Goal: Information Seeking & Learning: Compare options

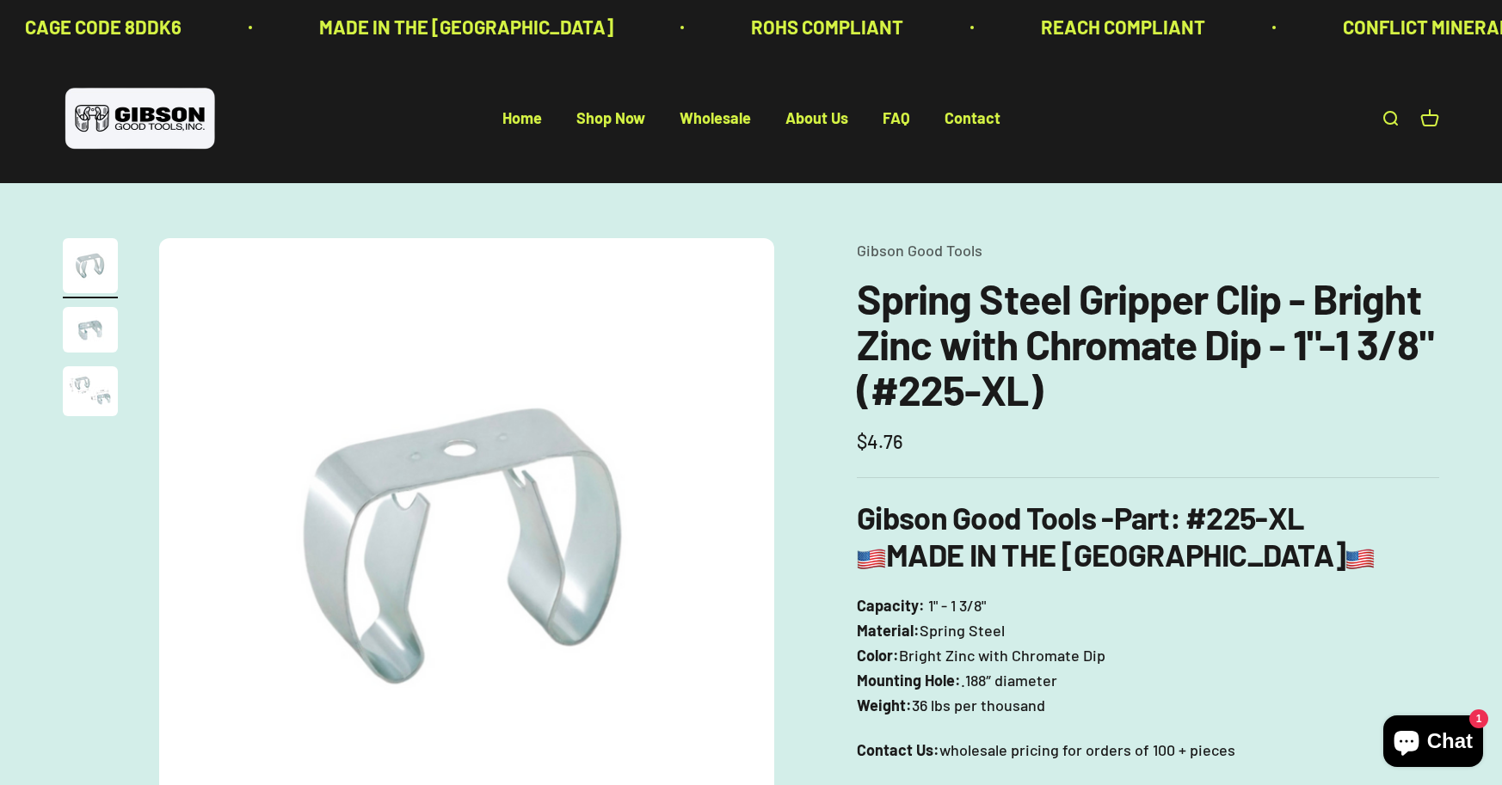
scroll to position [430, 0]
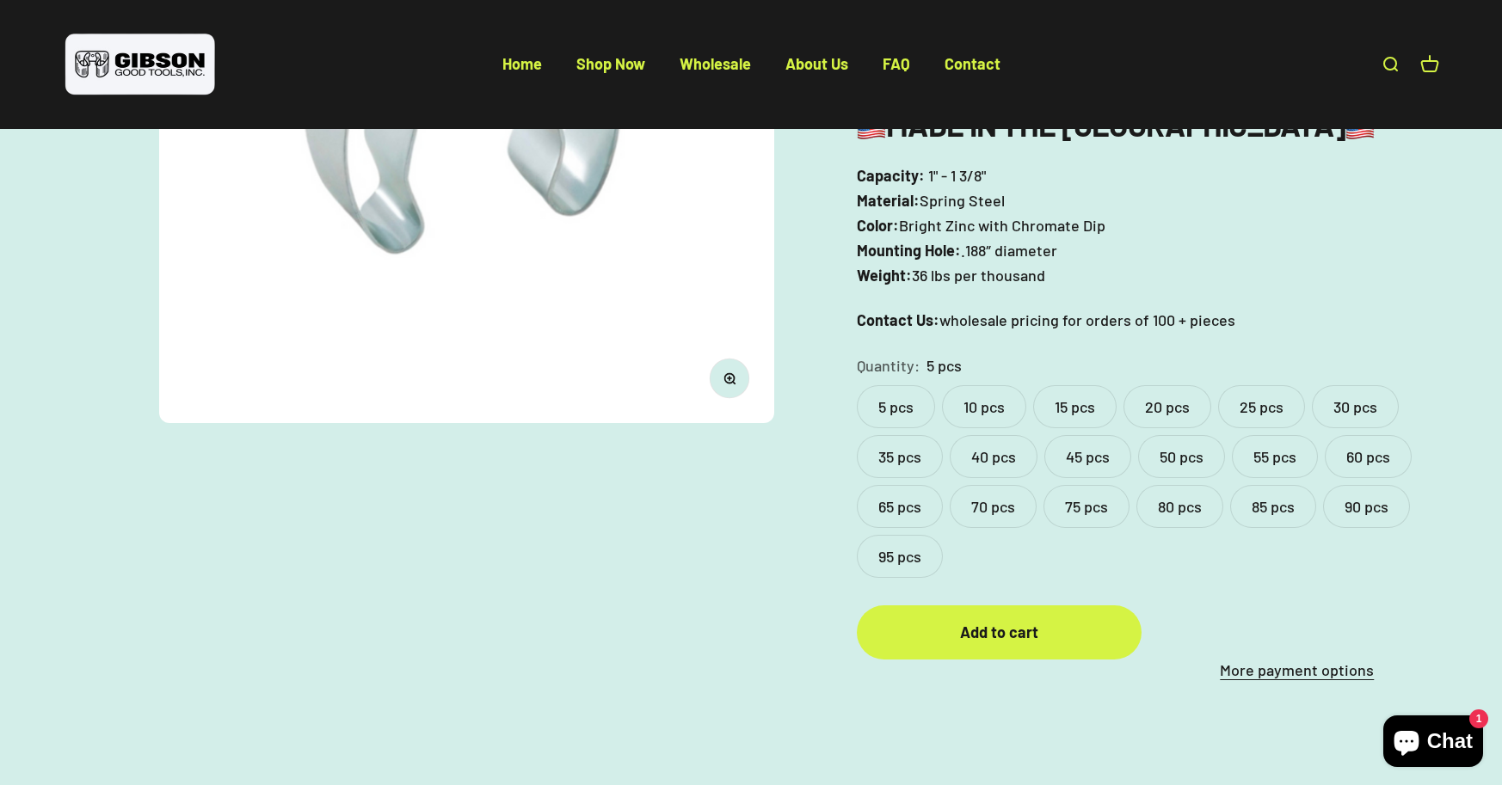
click at [901, 553] on label "95 pcs" at bounding box center [900, 556] width 86 height 43
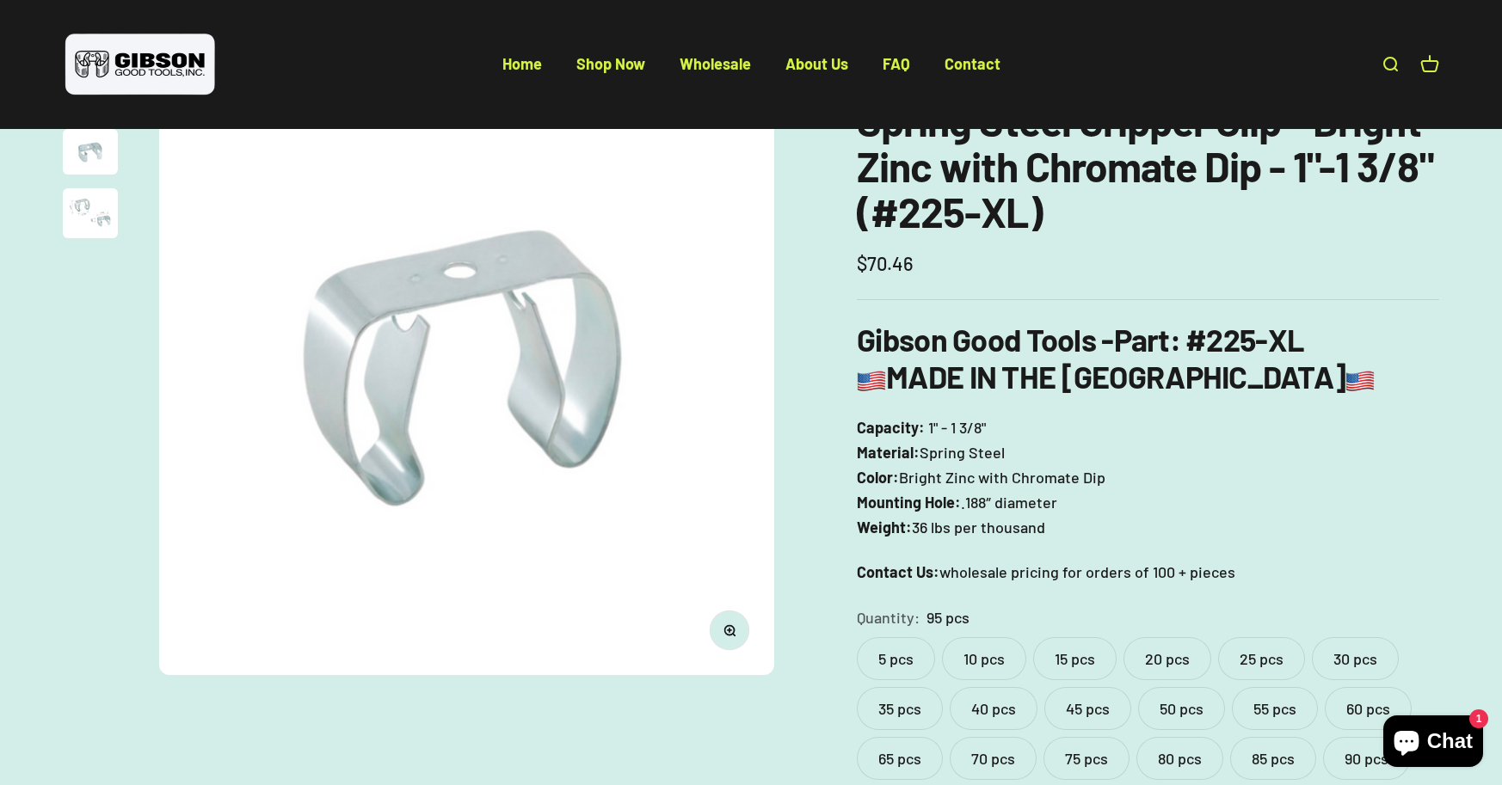
scroll to position [86, 0]
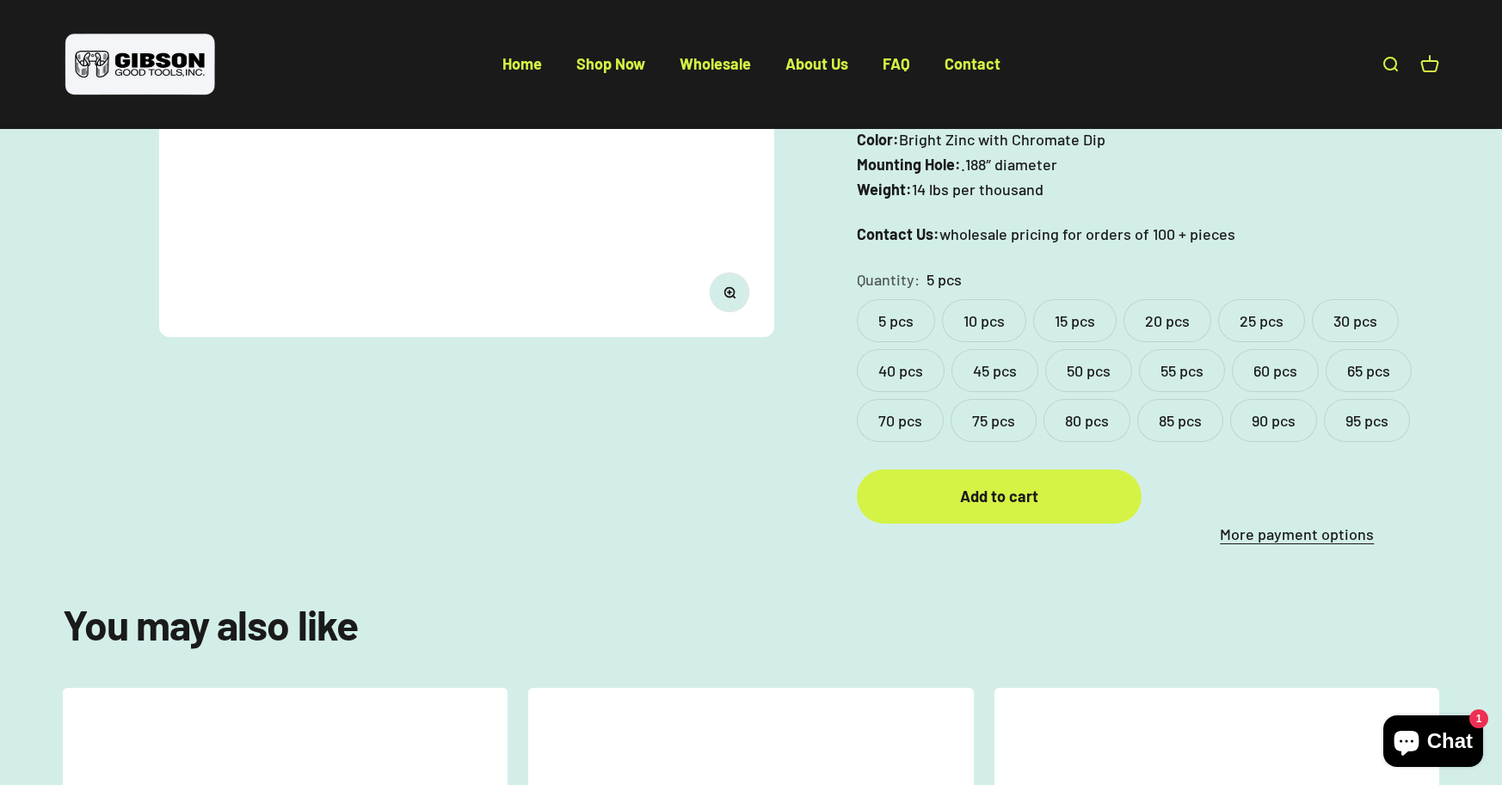
scroll to position [430, 0]
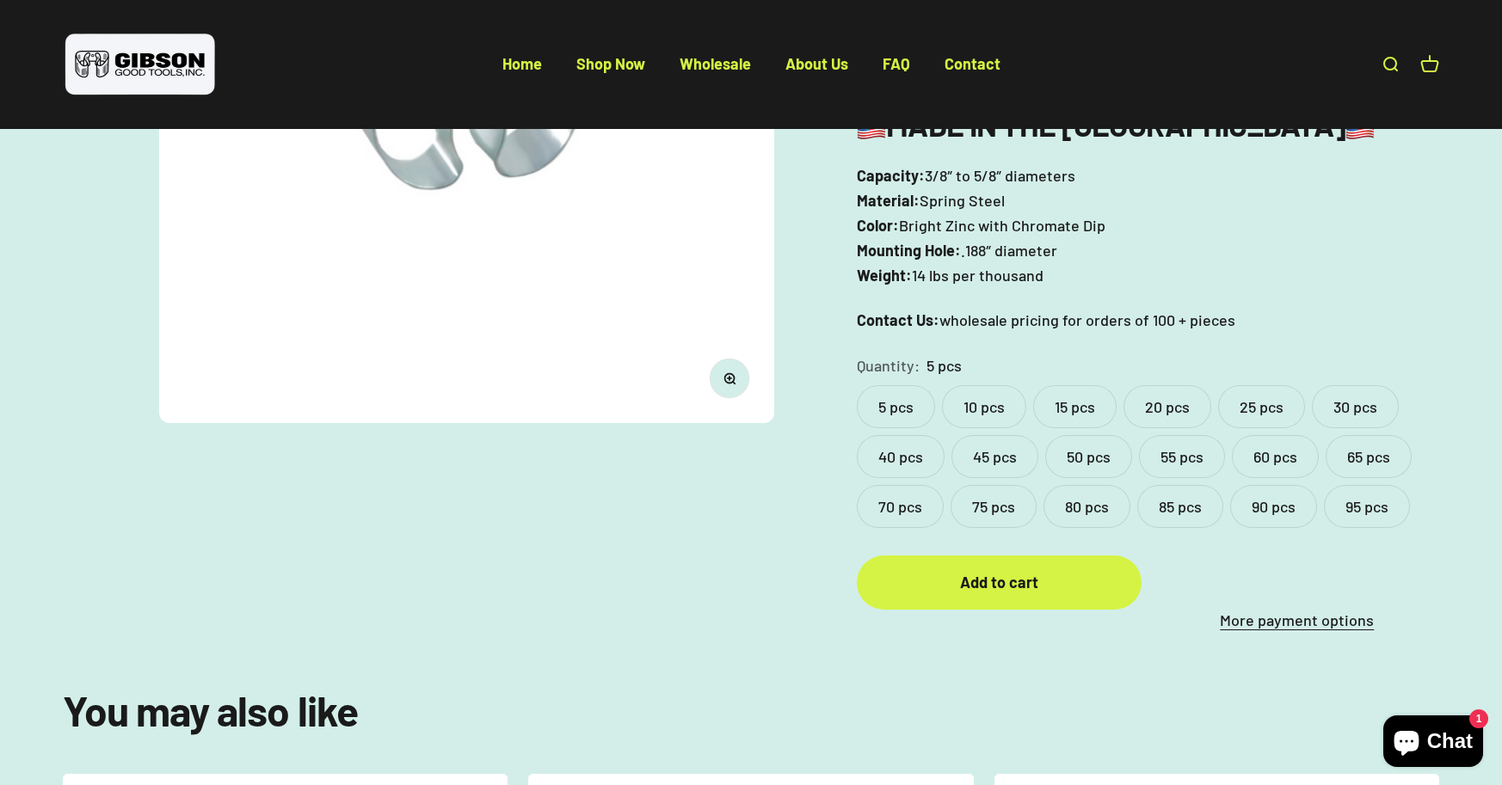
click at [1090, 455] on label "50 pcs" at bounding box center [1088, 456] width 87 height 43
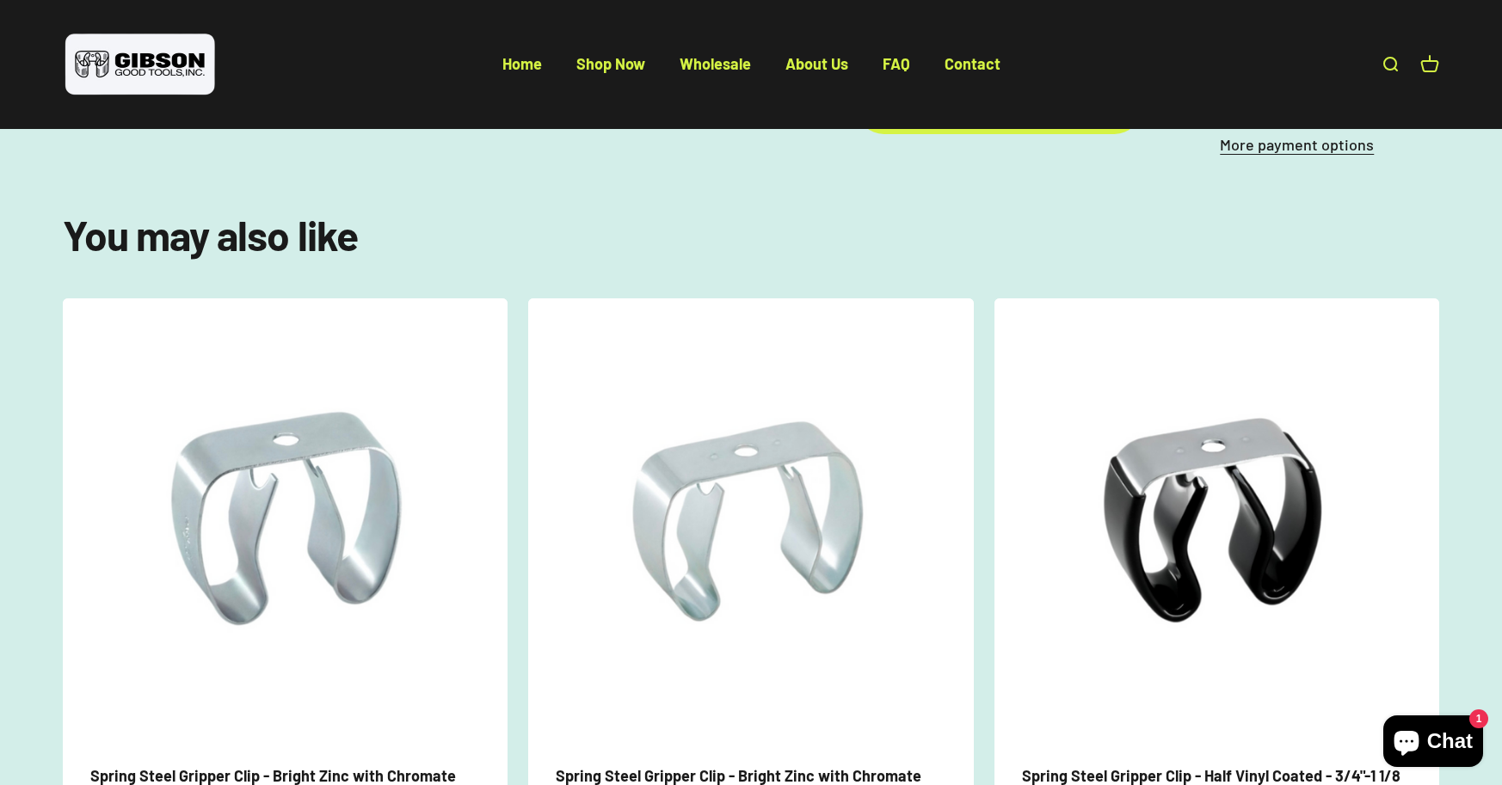
scroll to position [1032, 0]
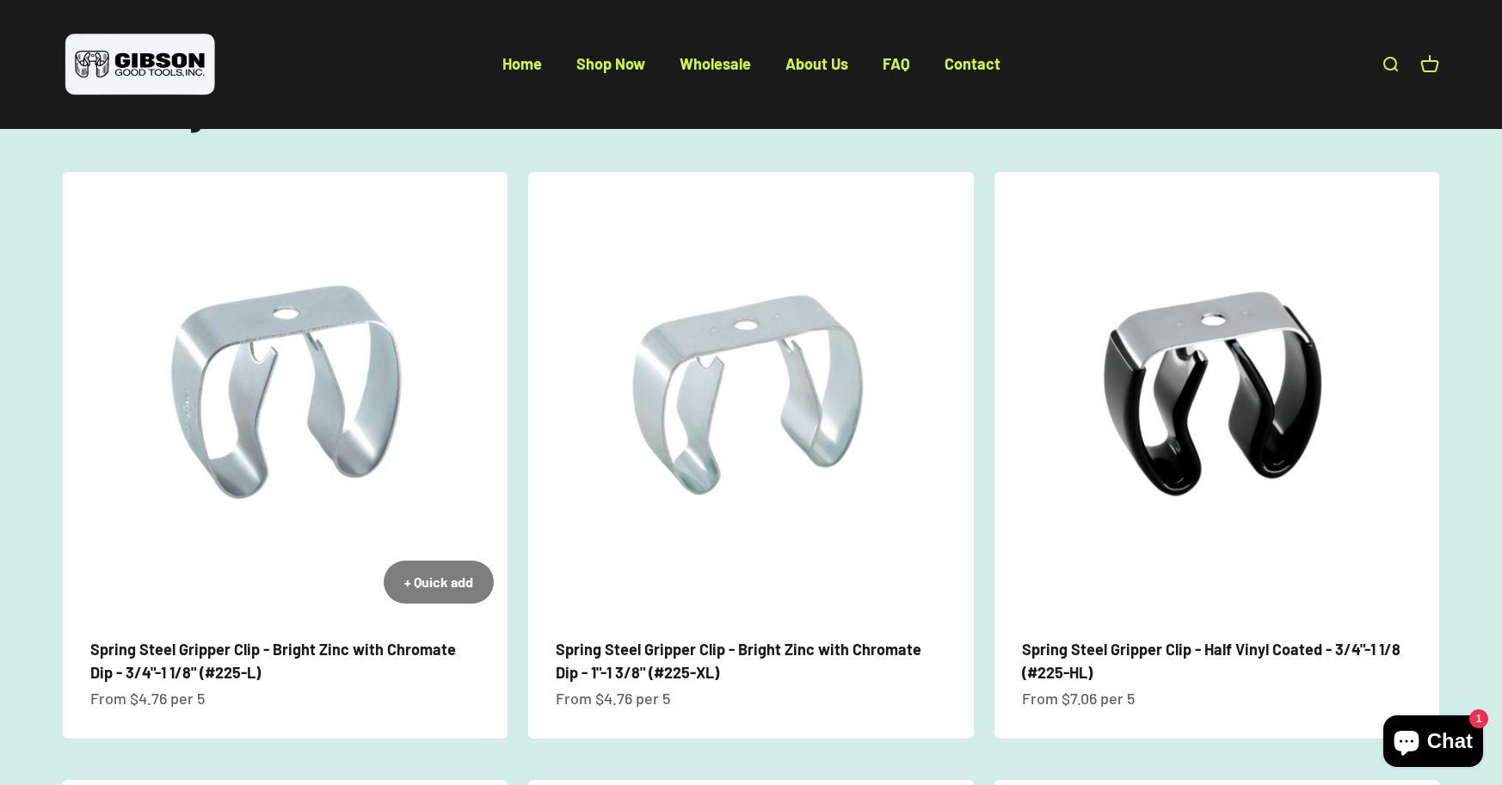
click at [195, 649] on link "Spring Steel Gripper Clip - Bright Zinc with Chromate Dip - 3/4"-1 1/8" (#225-L)" at bounding box center [273, 661] width 366 height 42
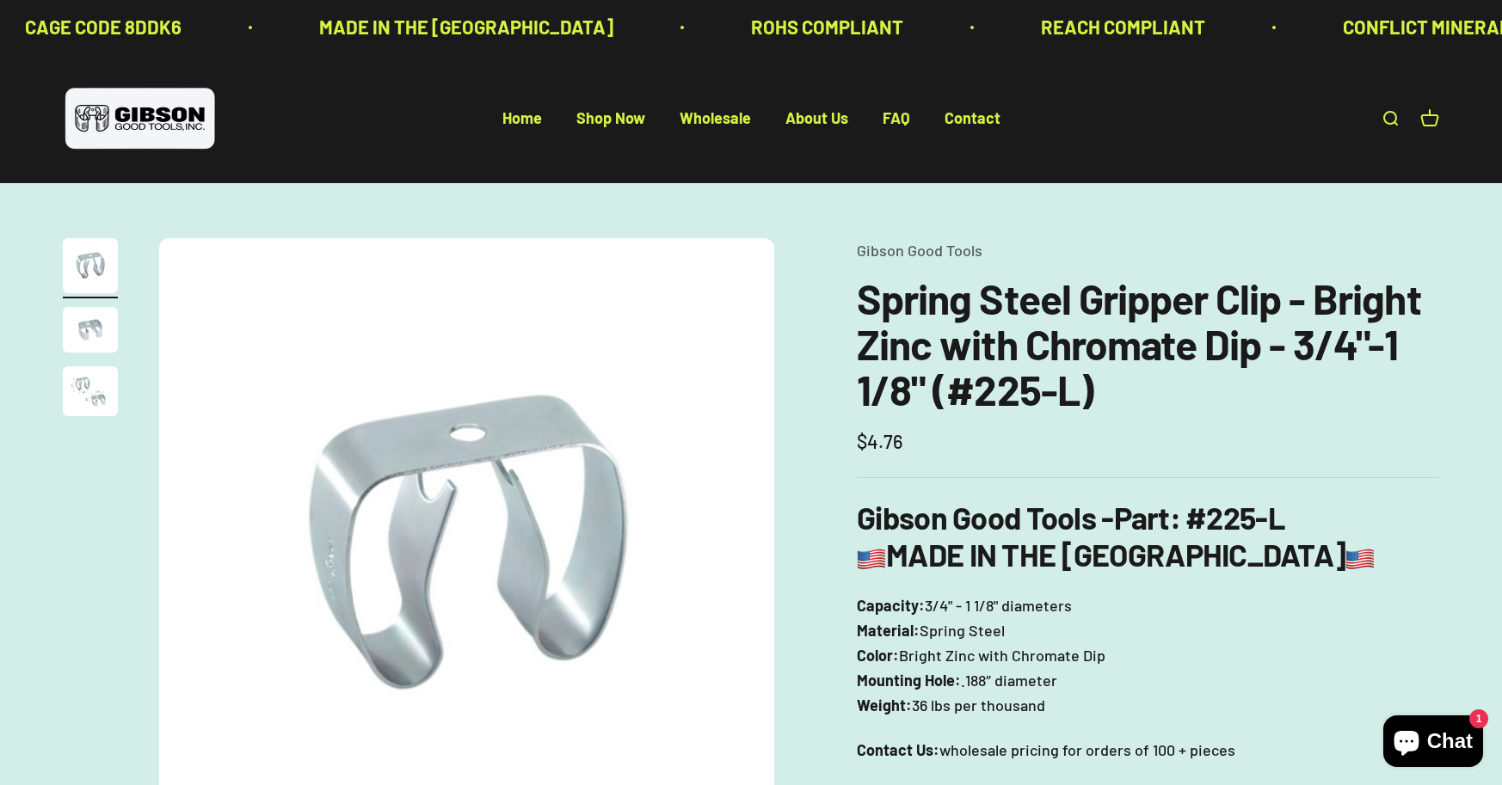
scroll to position [344, 0]
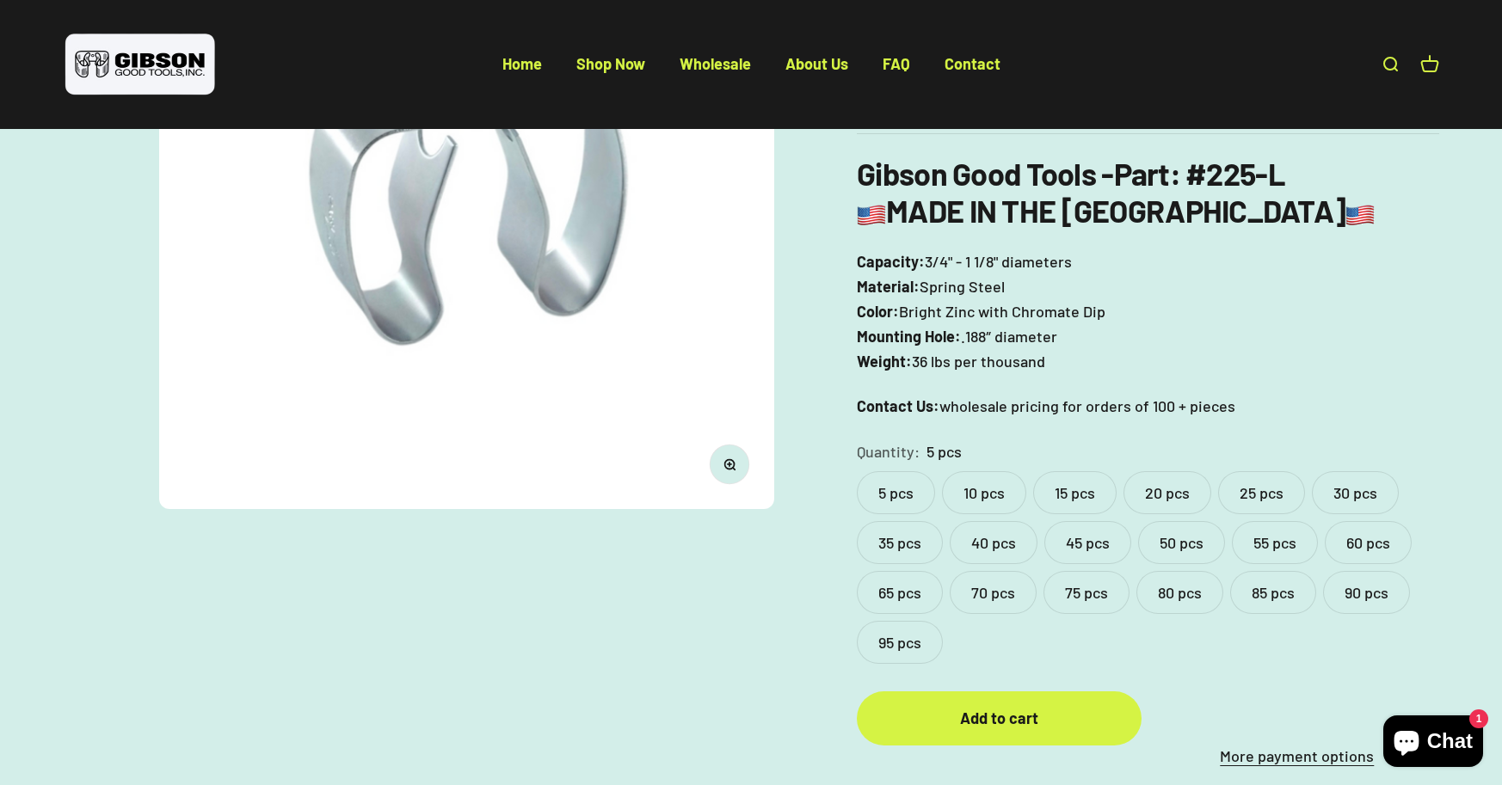
click at [1197, 544] on label "50 pcs" at bounding box center [1181, 542] width 87 height 43
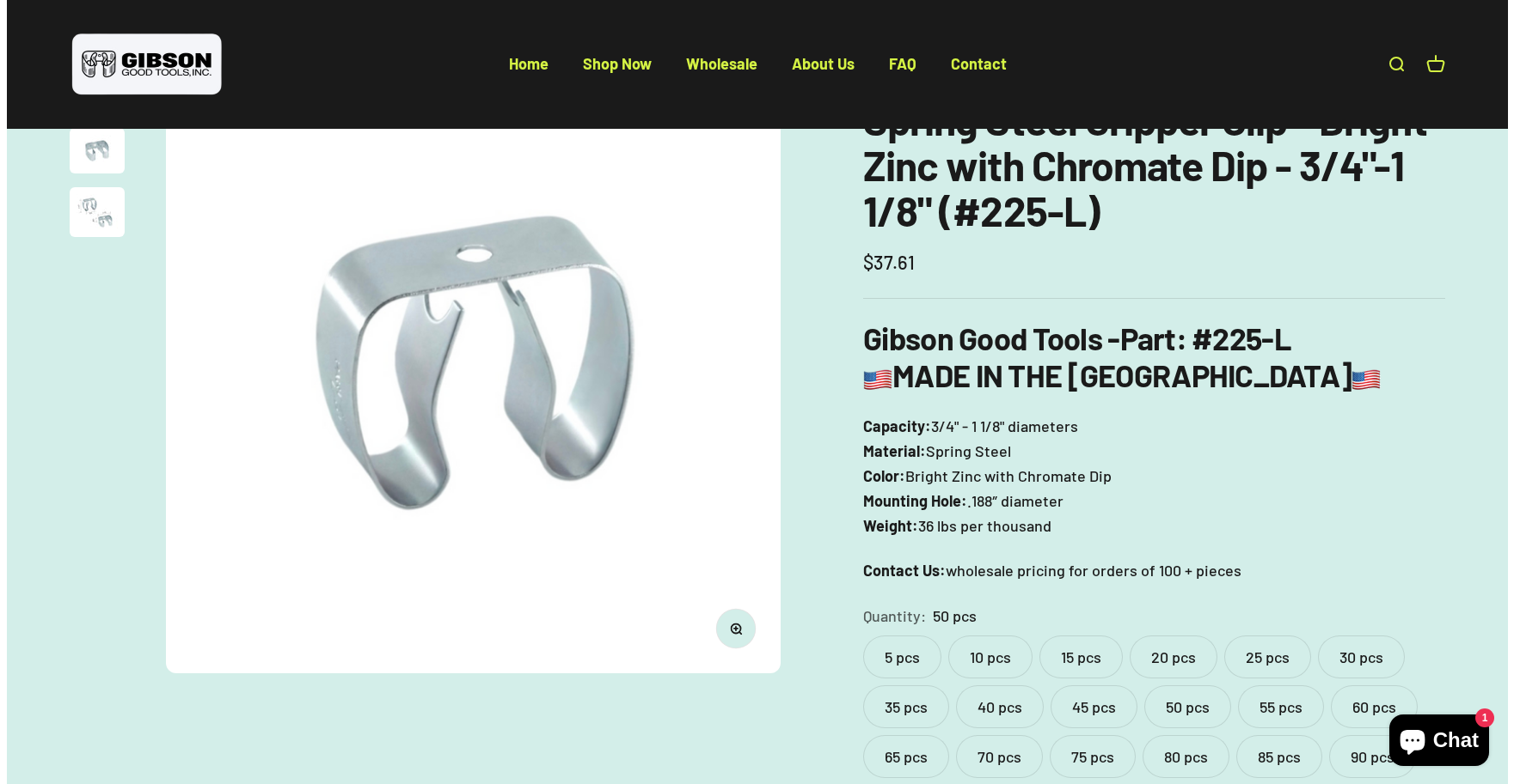
scroll to position [86, 0]
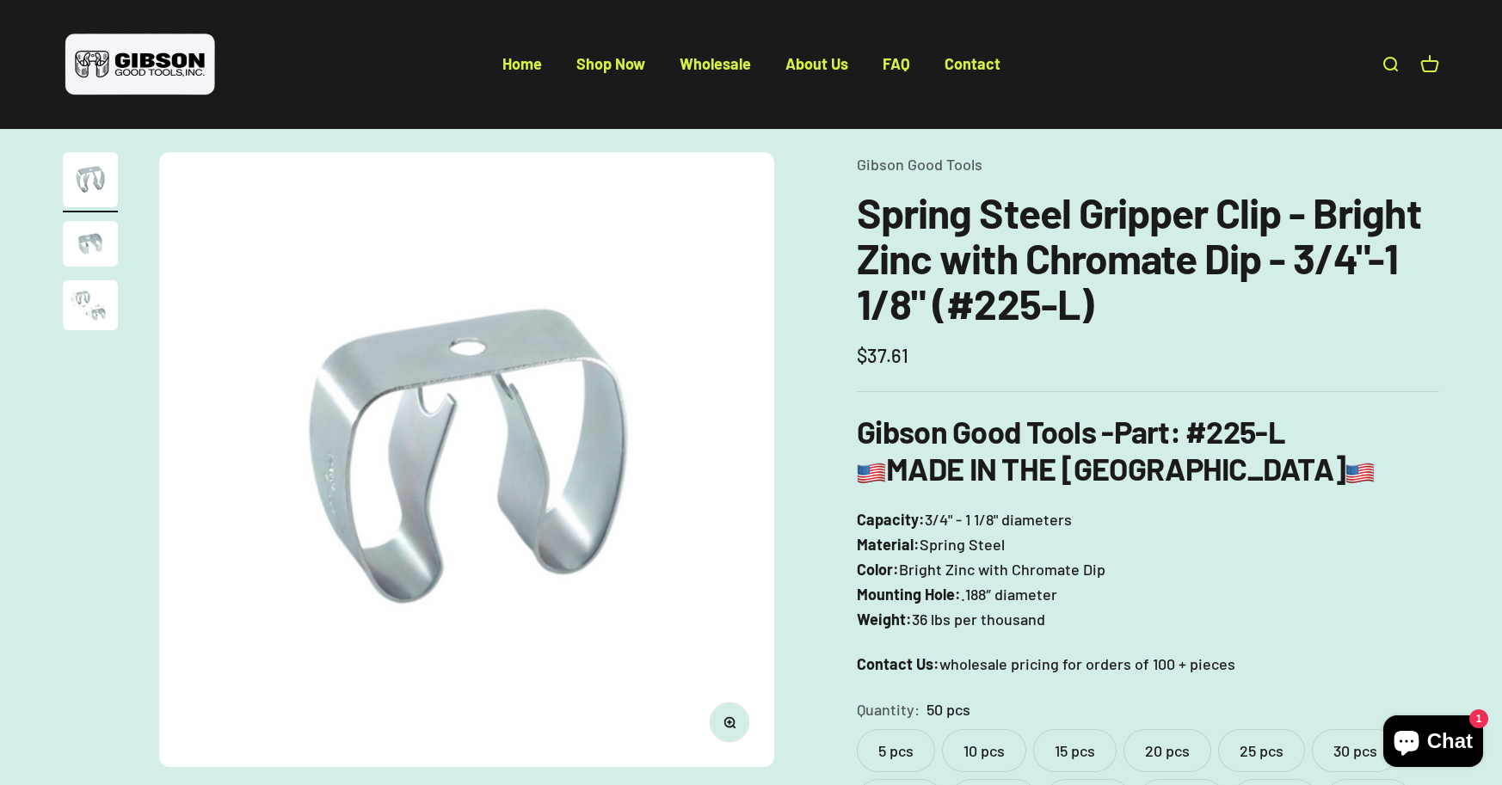
click at [1394, 70] on link "Open search" at bounding box center [1390, 64] width 19 height 19
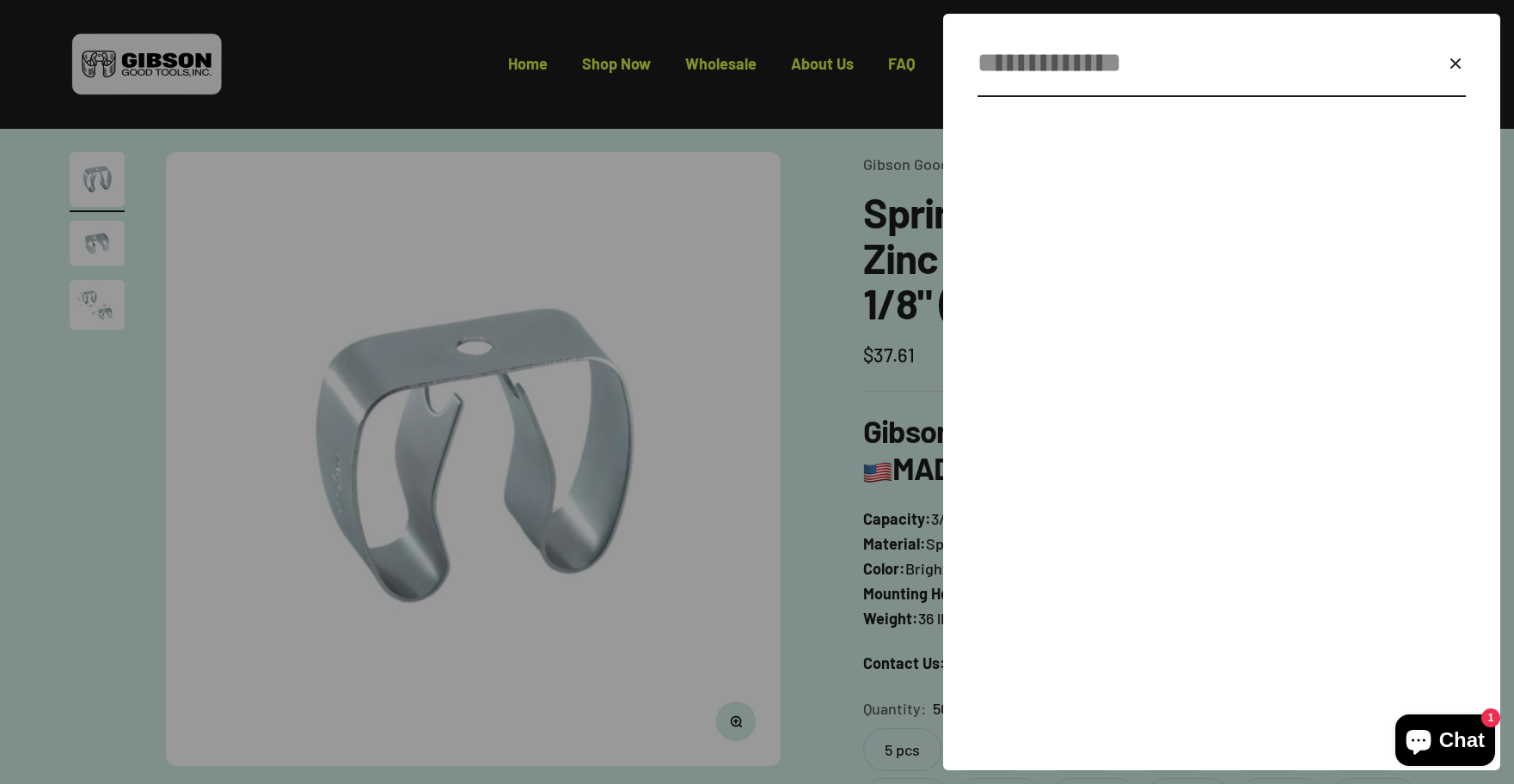
click at [1104, 65] on input "Search" at bounding box center [1179, 63] width 405 height 44
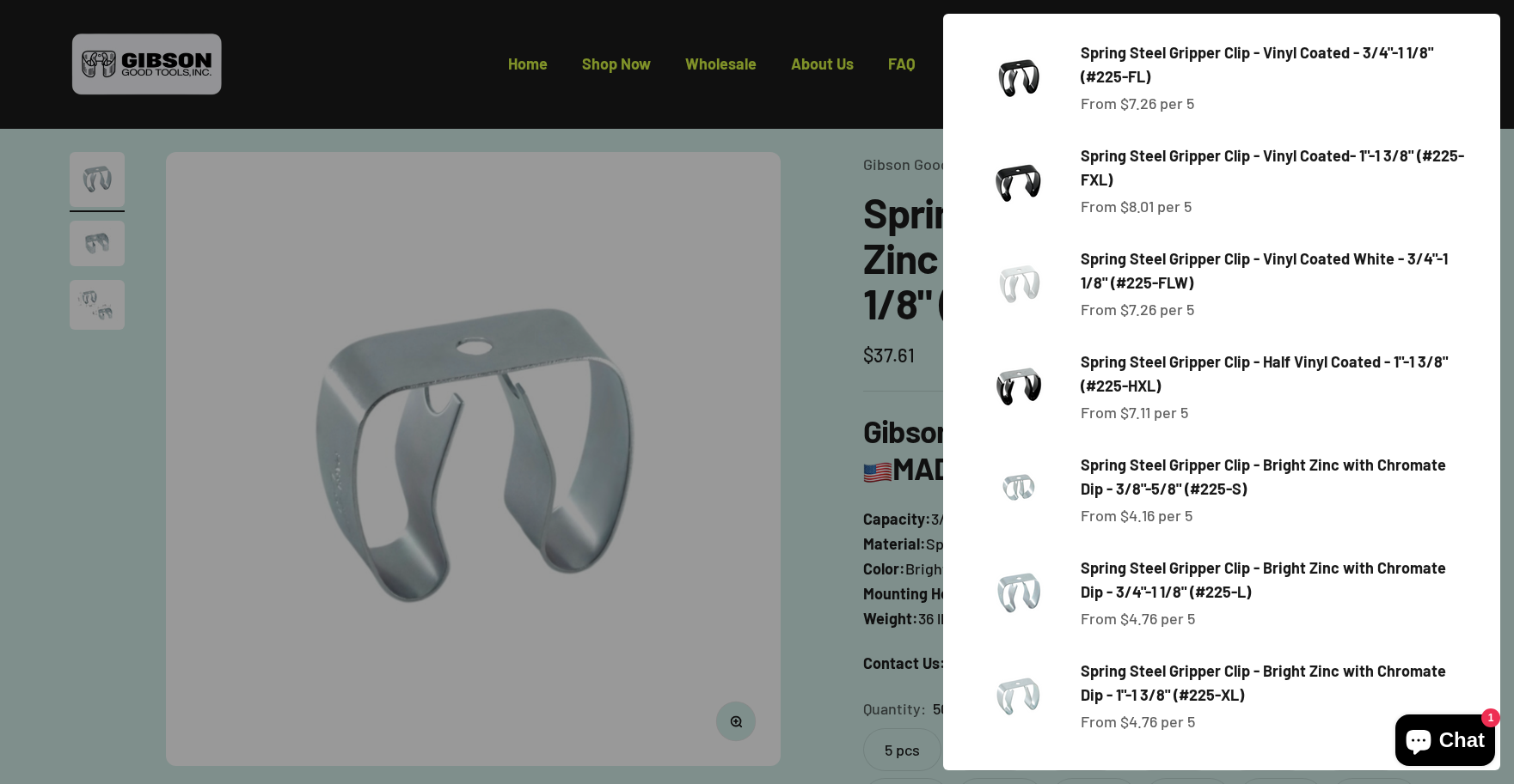
scroll to position [346, 0]
type input "******"
click at [1204, 572] on span "Spring Steel Gripper Clip - Bright Zinc with Chromate Dip - 3/4"-1 1/8" (#225-L)" at bounding box center [1263, 578] width 366 height 44
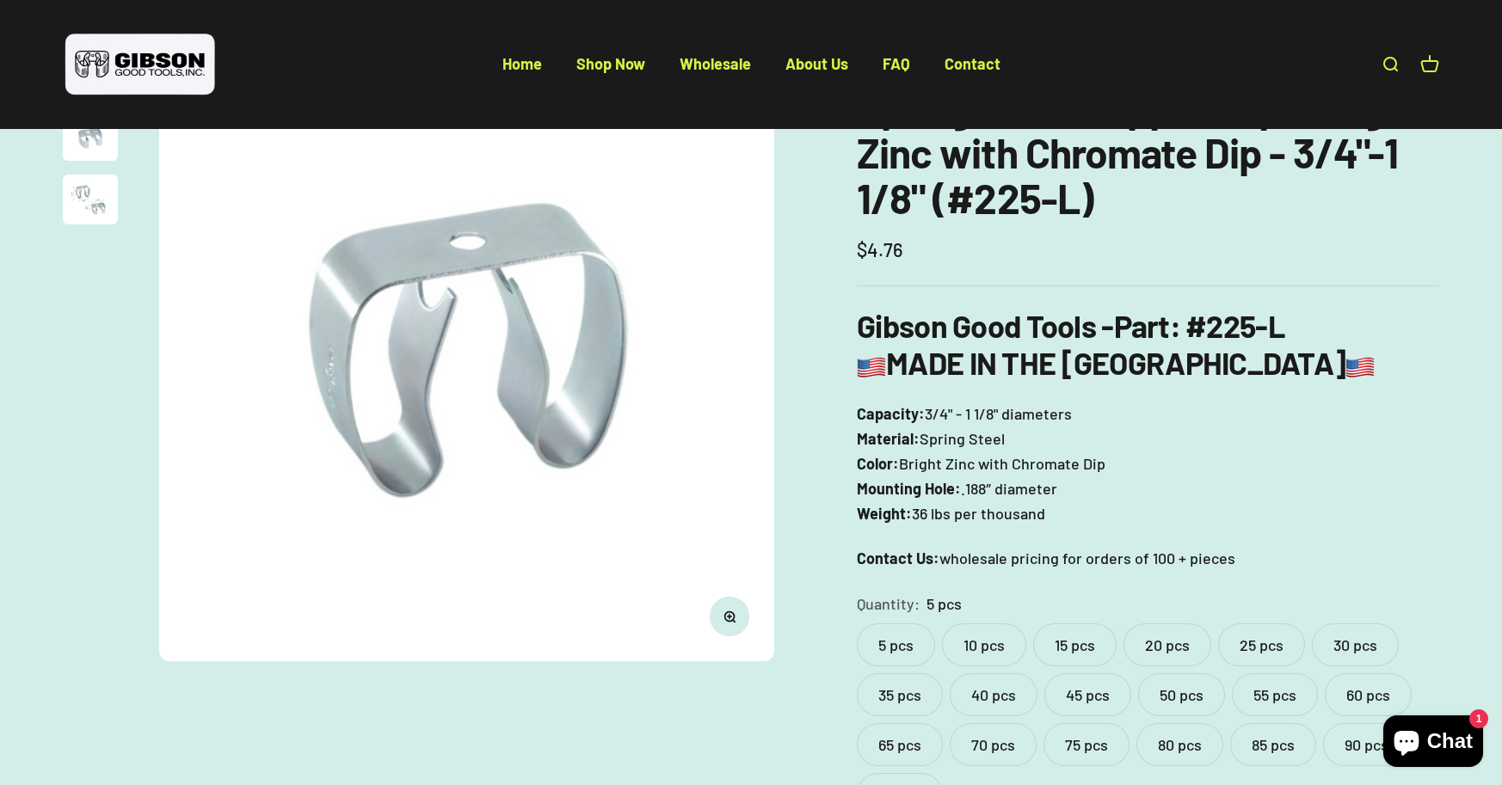
scroll to position [430, 0]
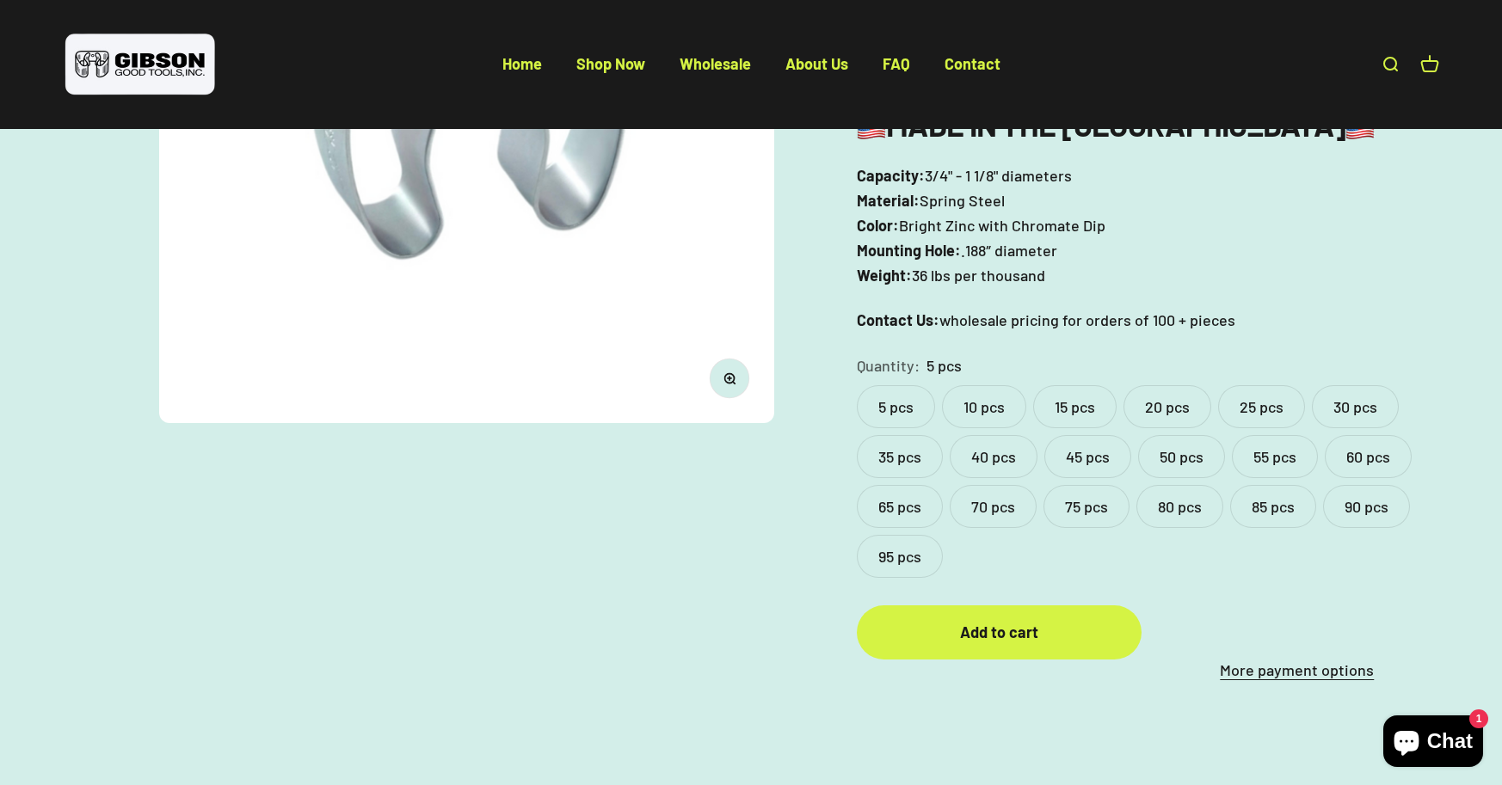
click at [1195, 453] on label "50 pcs" at bounding box center [1181, 456] width 87 height 43
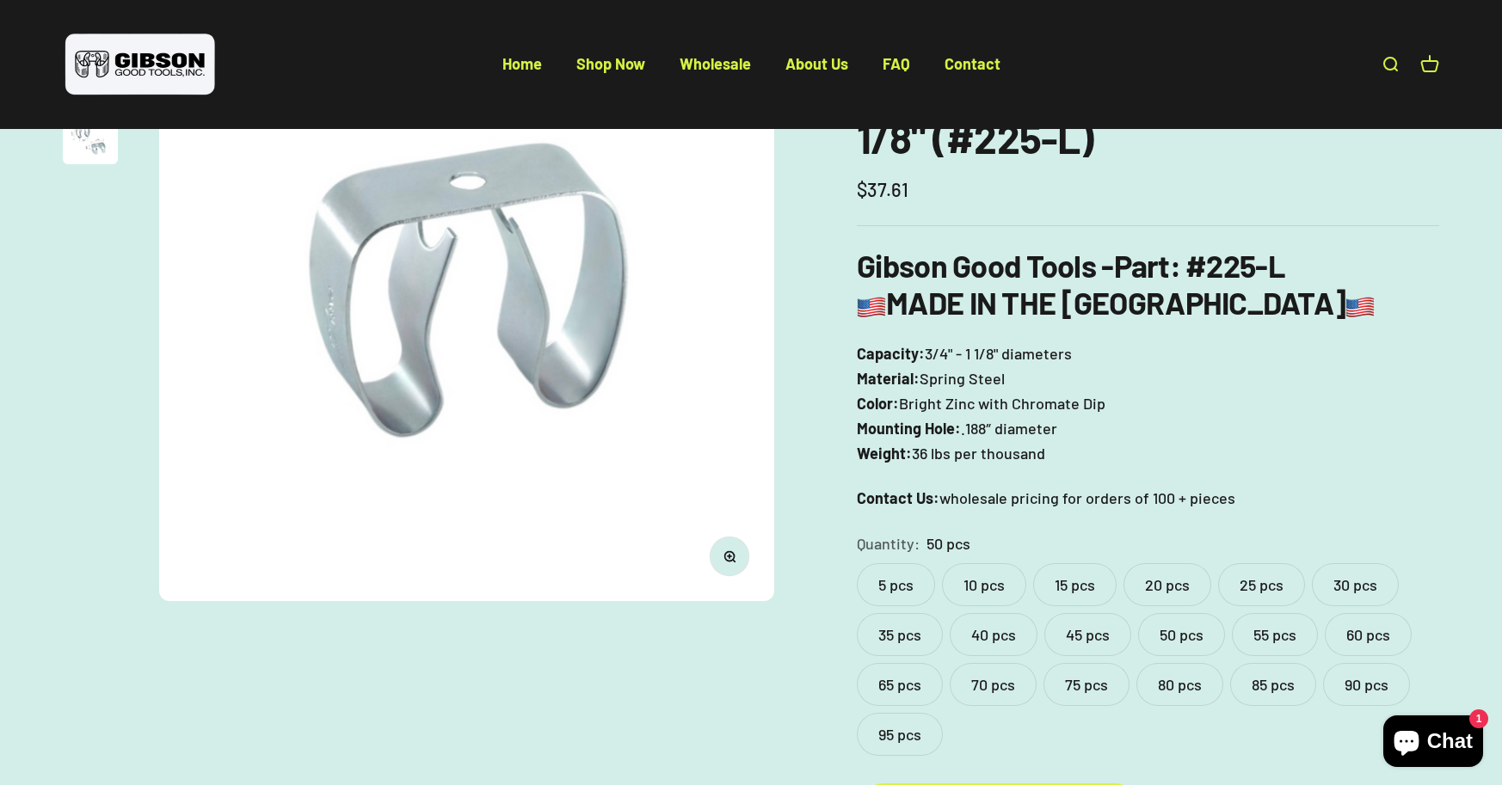
scroll to position [86, 0]
